Goal: Information Seeking & Learning: Learn about a topic

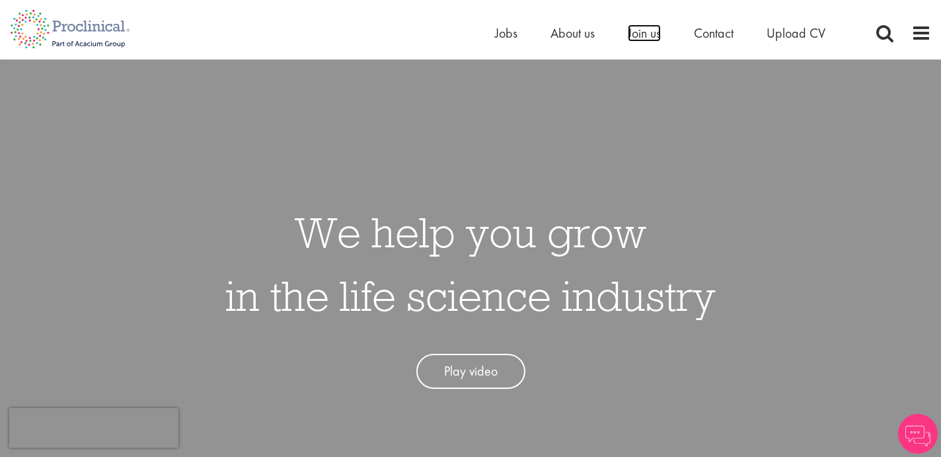
click at [653, 33] on span "Join us" at bounding box center [644, 32] width 33 height 17
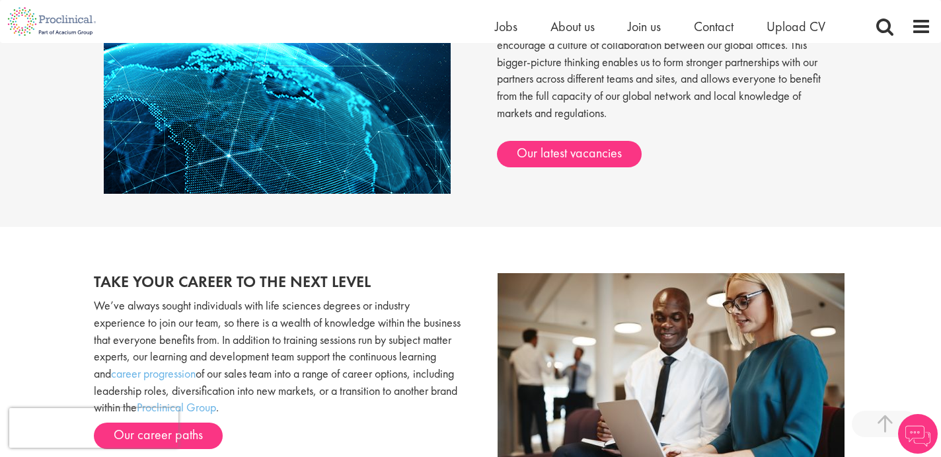
scroll to position [1155, 0]
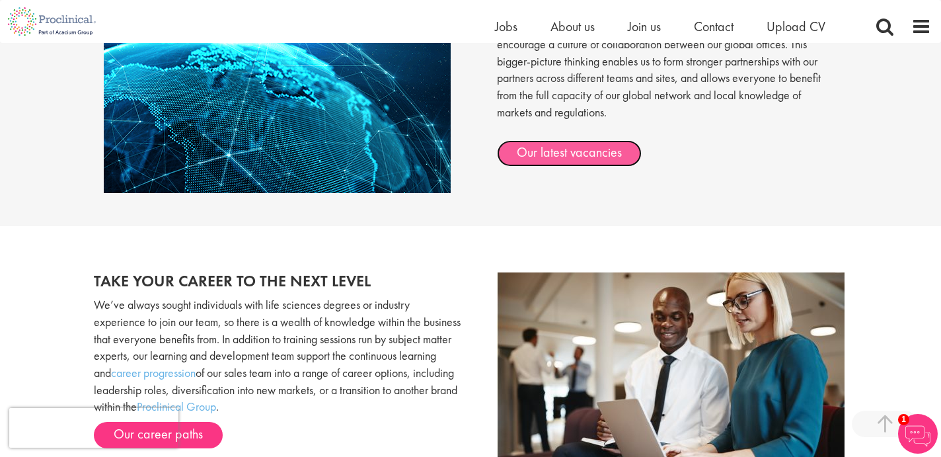
click at [567, 154] on link "Our latest vacancies" at bounding box center [569, 153] width 145 height 26
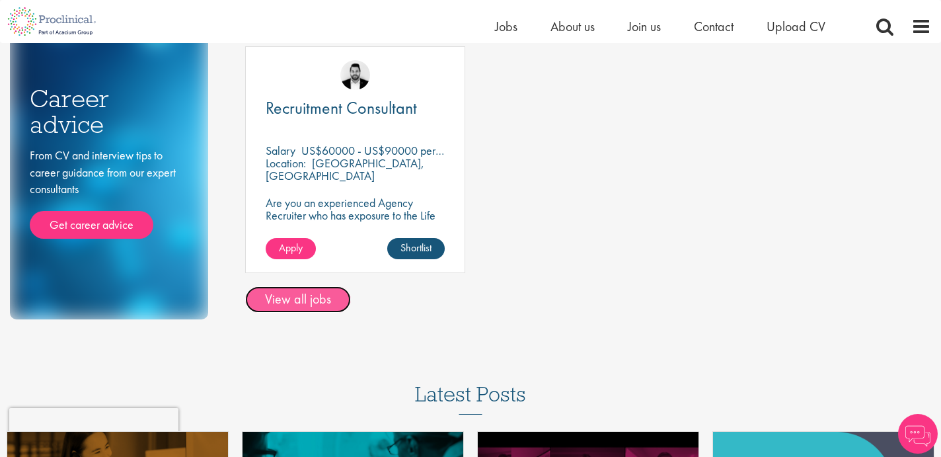
click at [306, 307] on link "View all jobs" at bounding box center [298, 299] width 106 height 26
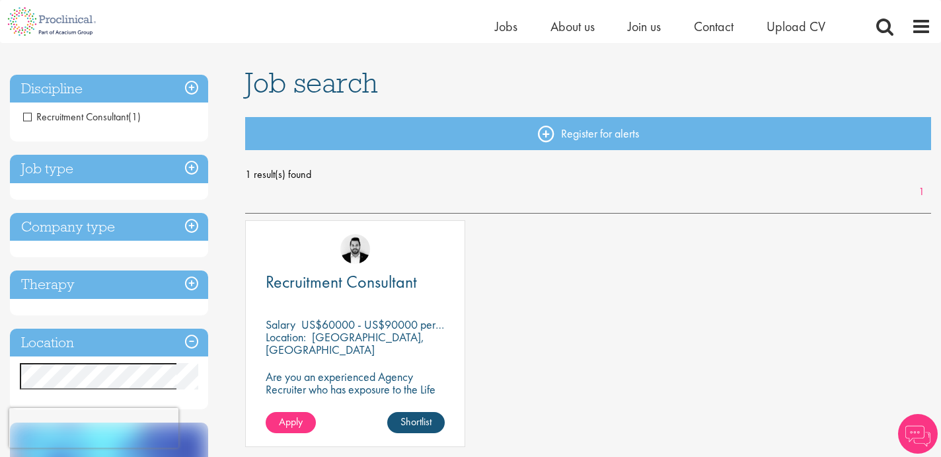
scroll to position [72, 0]
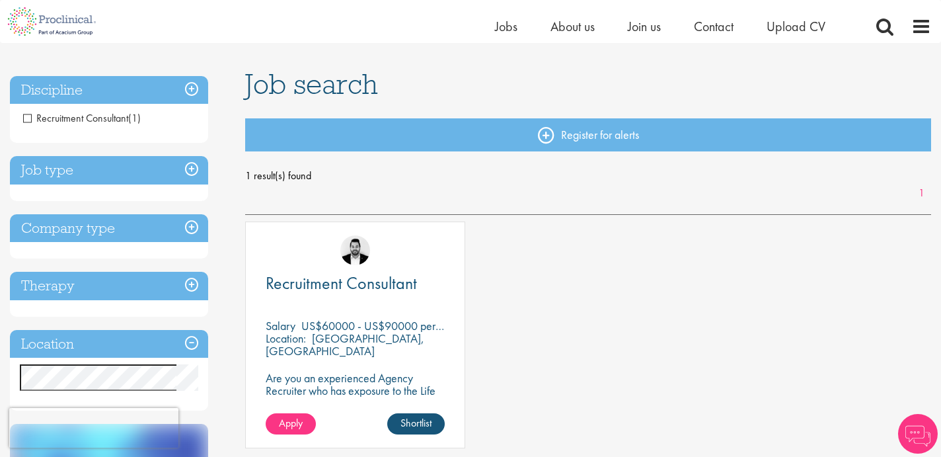
click at [192, 174] on h3 "Job type" at bounding box center [109, 170] width 198 height 28
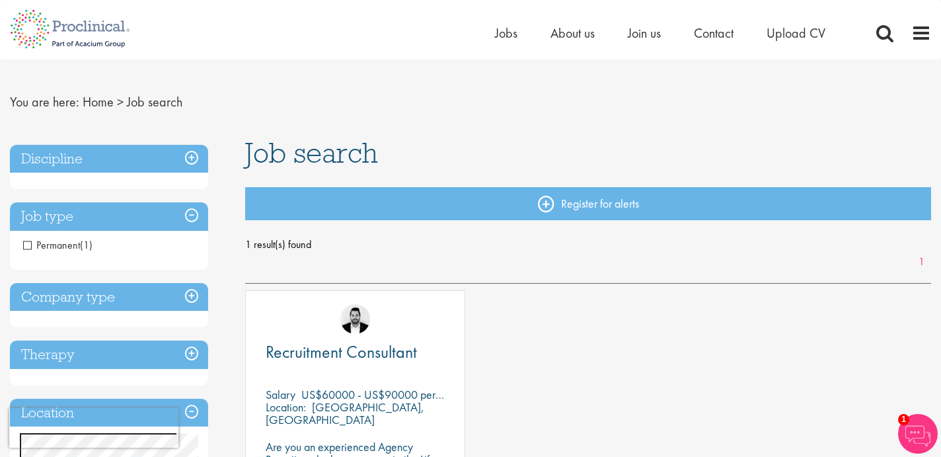
scroll to position [0, 0]
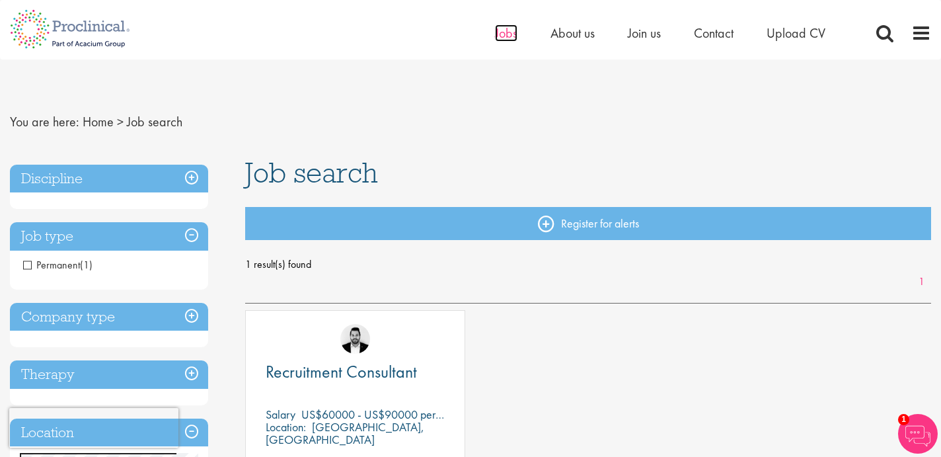
click at [509, 35] on span "Jobs" at bounding box center [506, 32] width 22 height 17
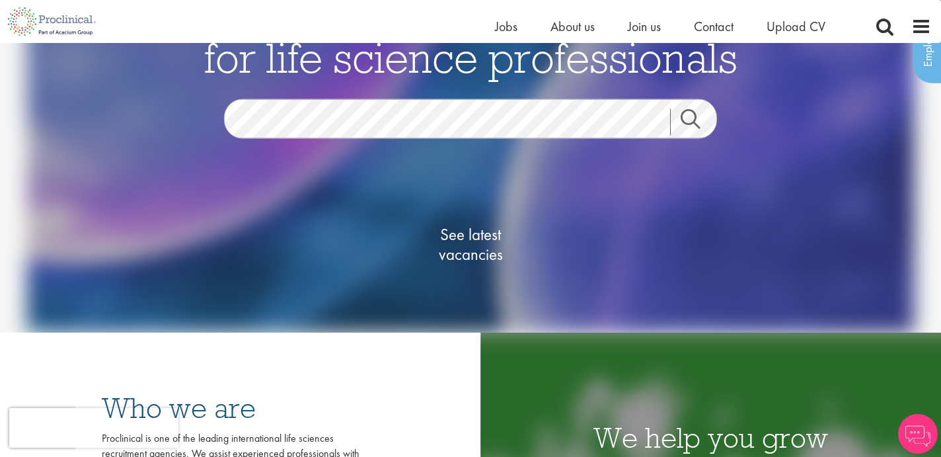
click at [698, 116] on link "Search" at bounding box center [698, 122] width 57 height 26
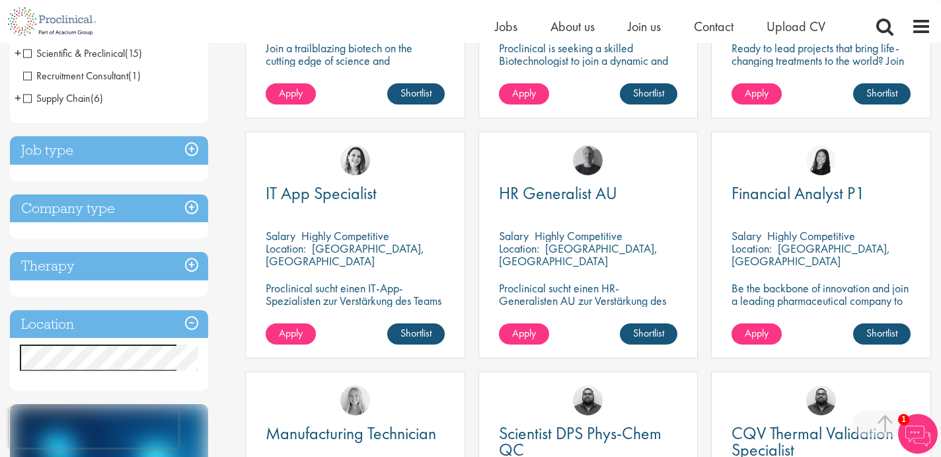
scroll to position [420, 0]
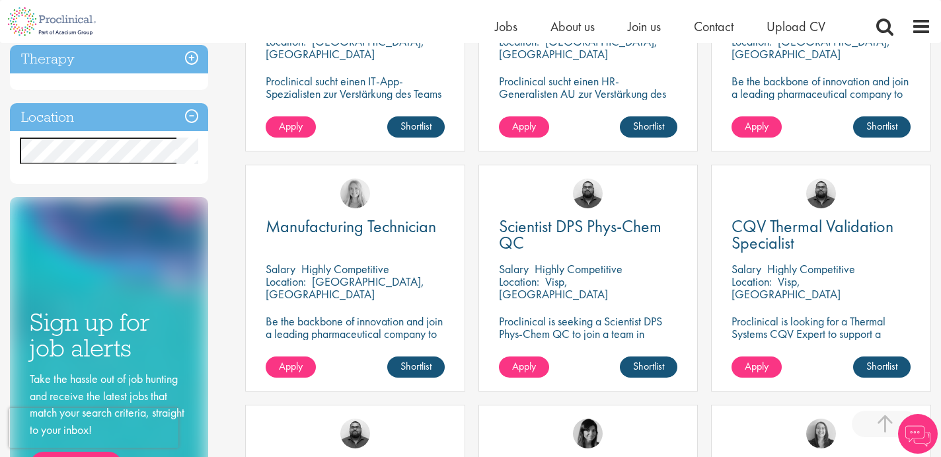
scroll to position [595, 0]
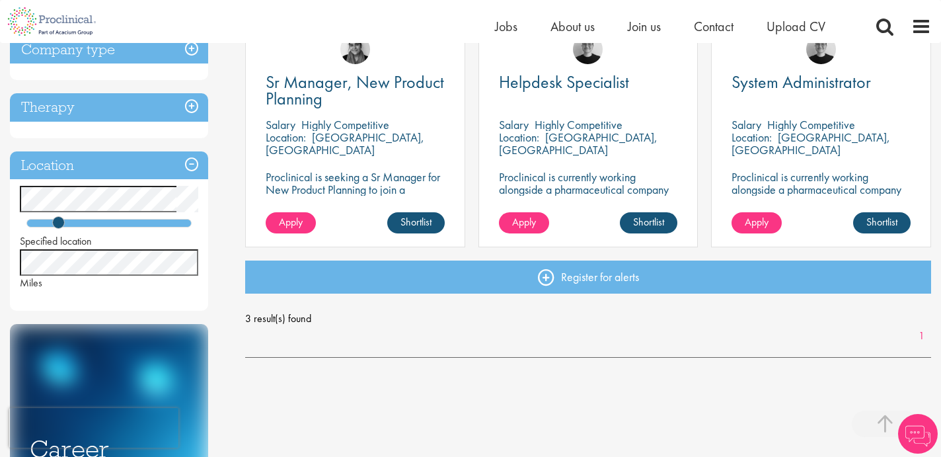
click at [99, 226] on div at bounding box center [108, 223] width 165 height 9
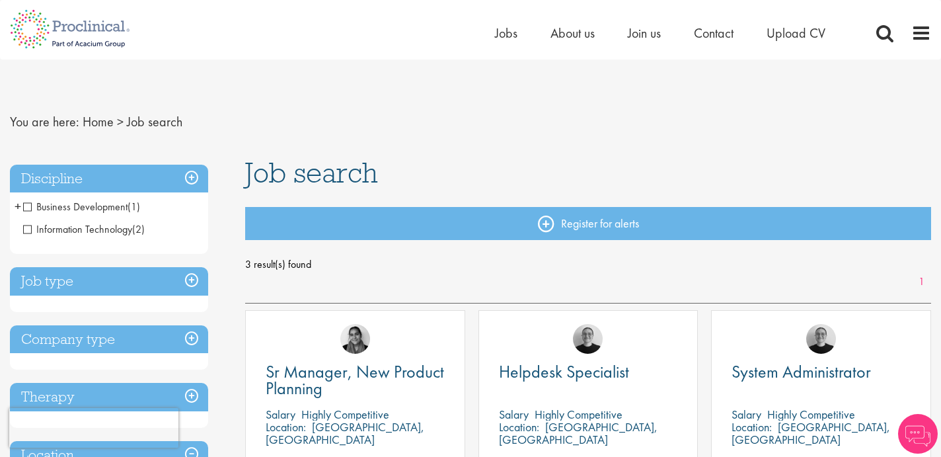
click at [384, 120] on nav "You are here: Home > Job search" at bounding box center [470, 122] width 921 height 32
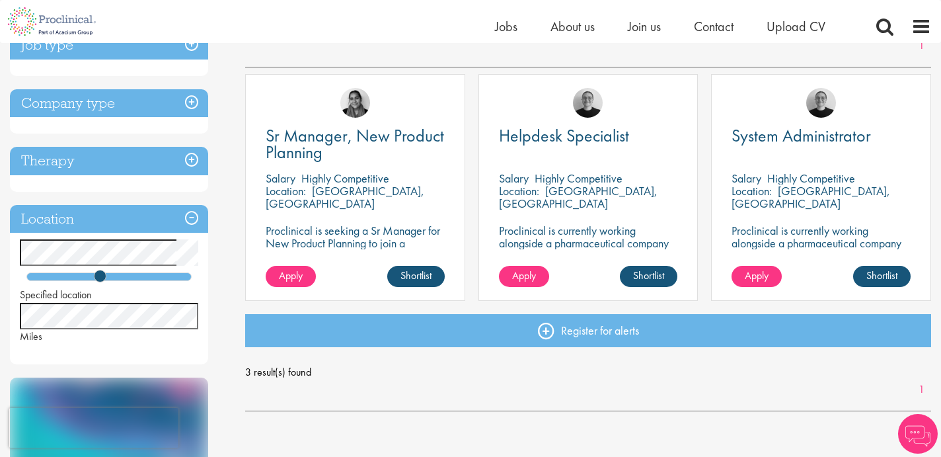
scroll to position [223, 0]
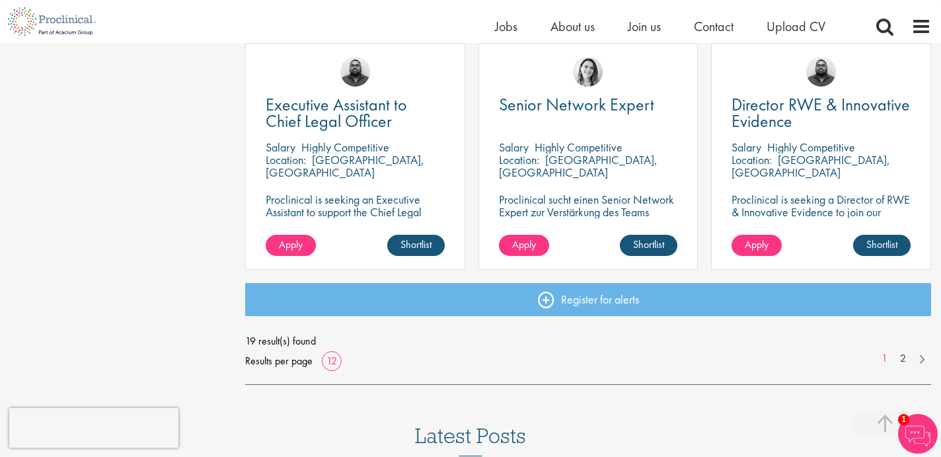
scroll to position [976, 0]
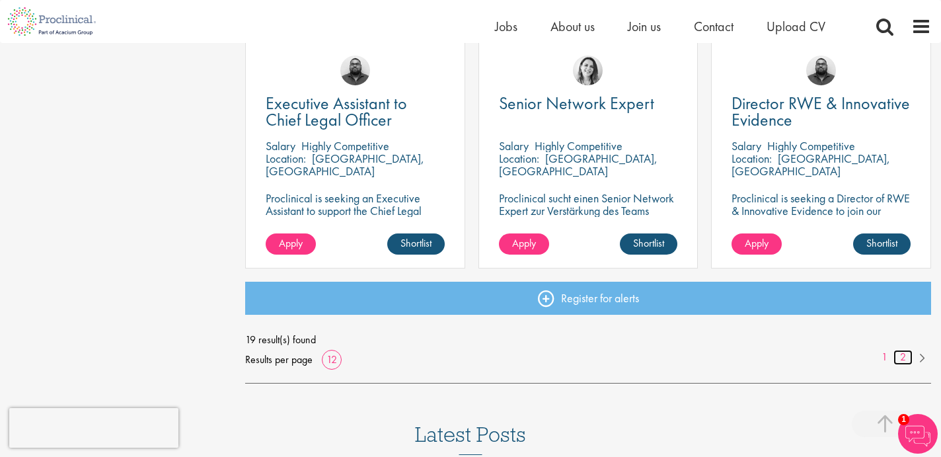
click at [897, 353] on link "2" at bounding box center [902, 356] width 19 height 15
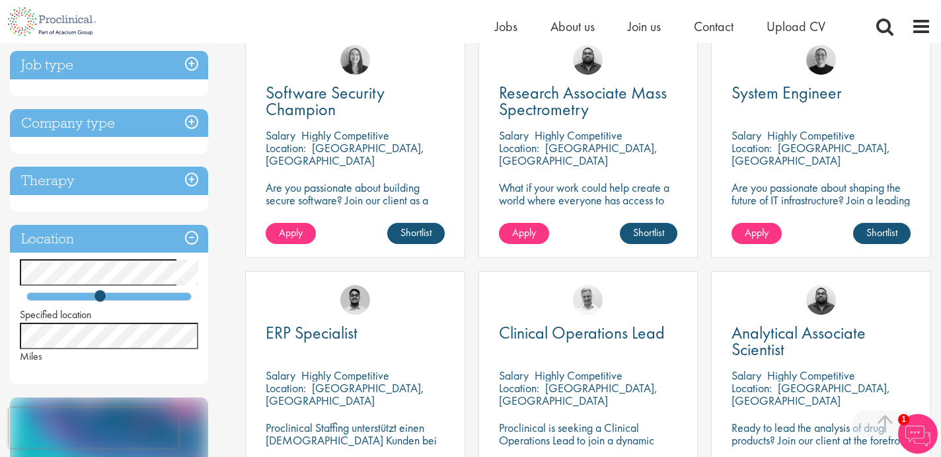
scroll to position [266, 0]
